Goal: Information Seeking & Learning: Learn about a topic

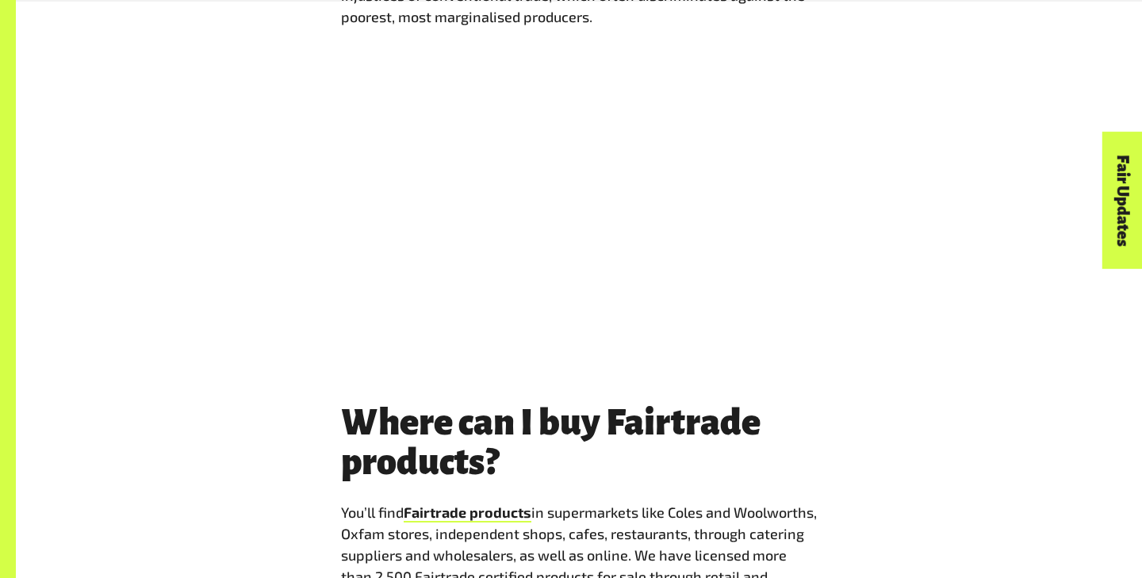
scroll to position [1204, 0]
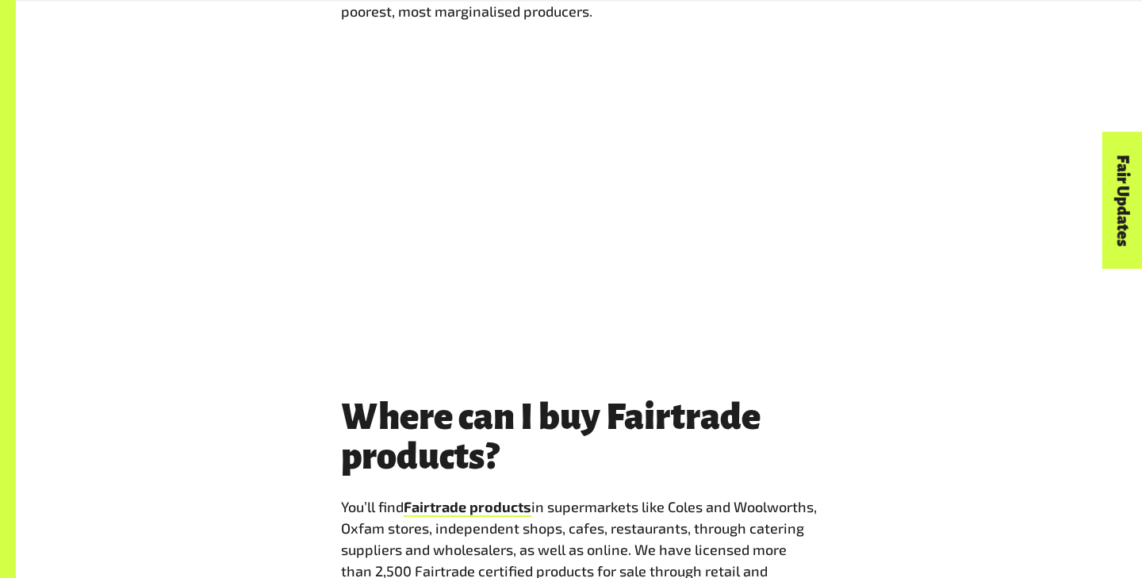
copy p "marginalised"
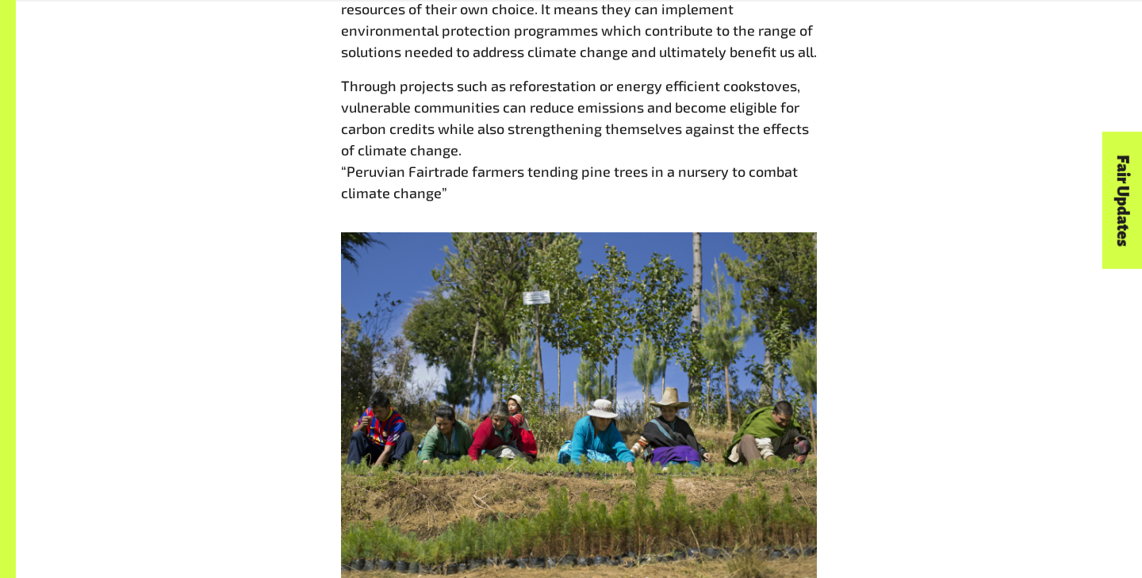
scroll to position [2084, 0]
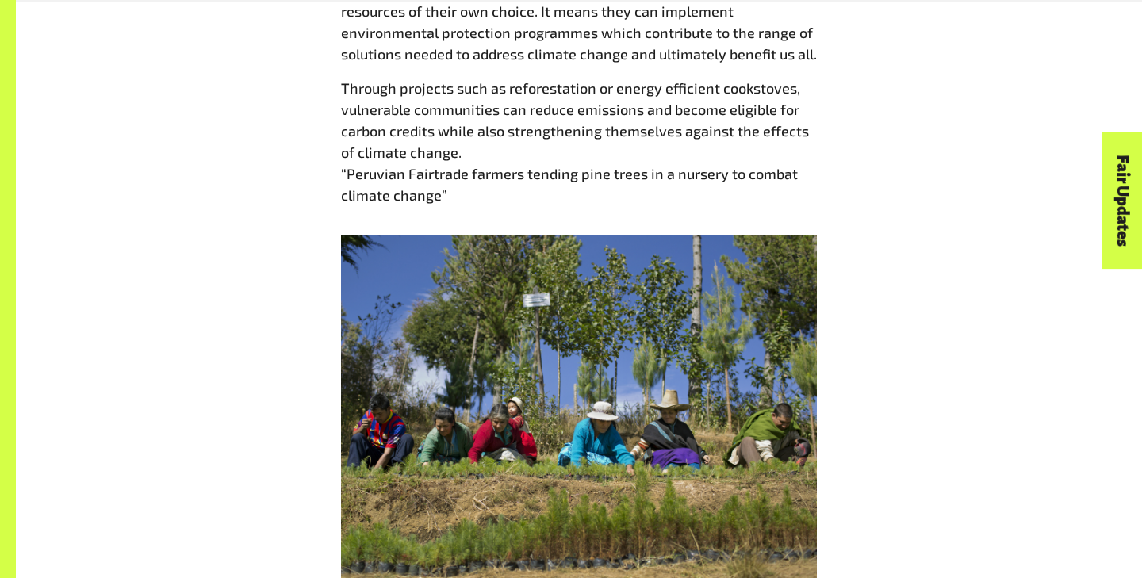
click at [546, 3] on p "By choosing Fairtrade, shoppers in [GEOGRAPHIC_DATA] and [GEOGRAPHIC_DATA] are …" at bounding box center [579, 1] width 476 height 128
copy p "implement"
click at [430, 144] on p "Through projects such as reforestation or energy efficient cookstoves, vulnerab…" at bounding box center [579, 142] width 476 height 128
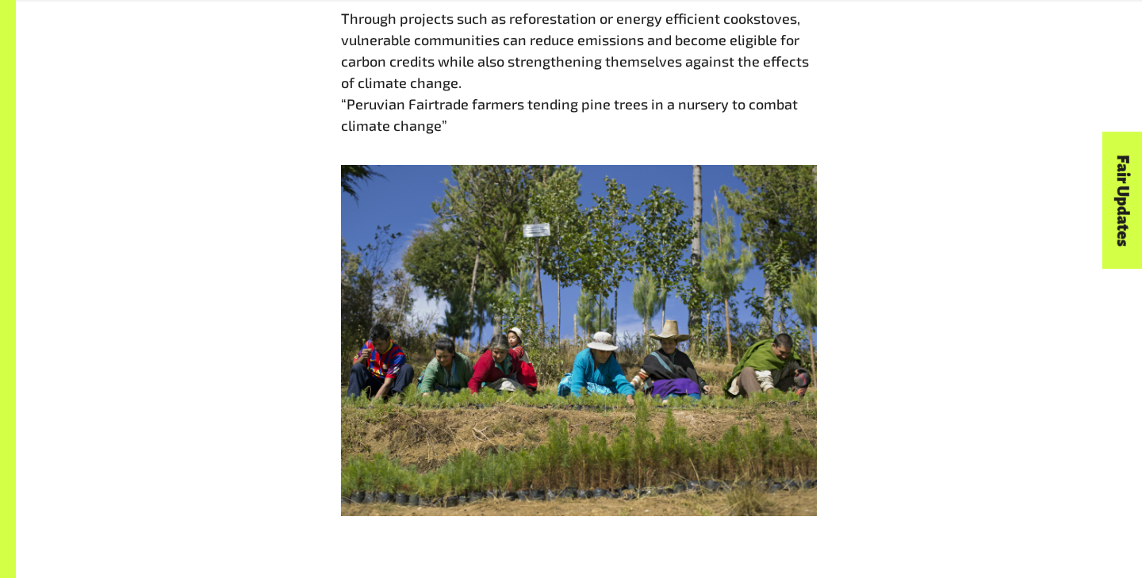
scroll to position [2155, 0]
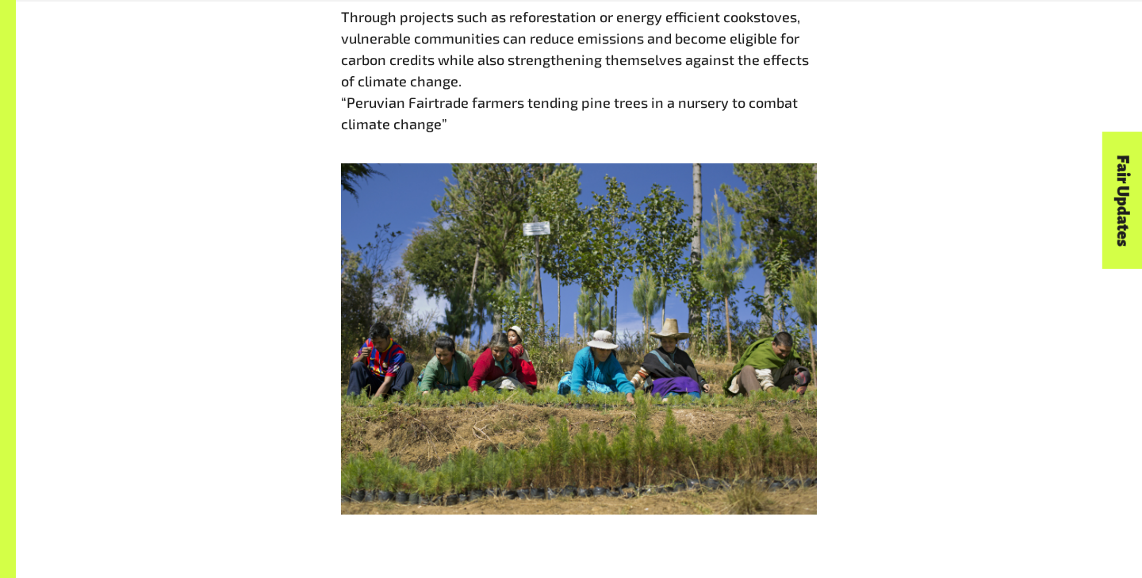
click at [545, 25] on p "Through projects such as reforestation or energy efficient cookstoves, vulnerab…" at bounding box center [579, 70] width 476 height 128
click at [546, 10] on p "Through projects such as reforestation or energy efficient cookstoves, vulnerab…" at bounding box center [579, 70] width 476 height 128
copy p "reforestation"
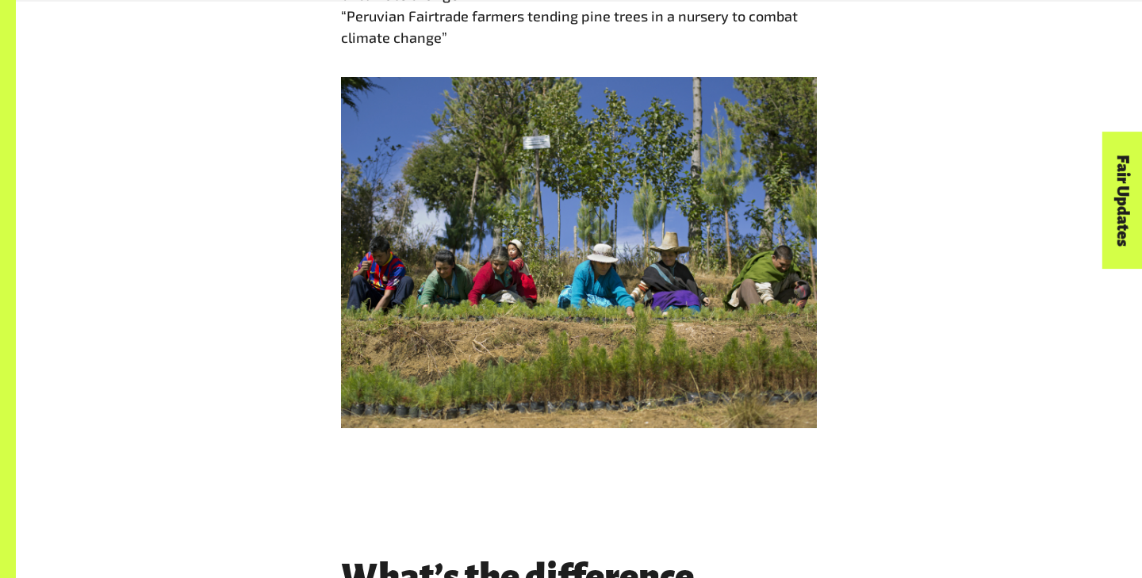
scroll to position [2243, 0]
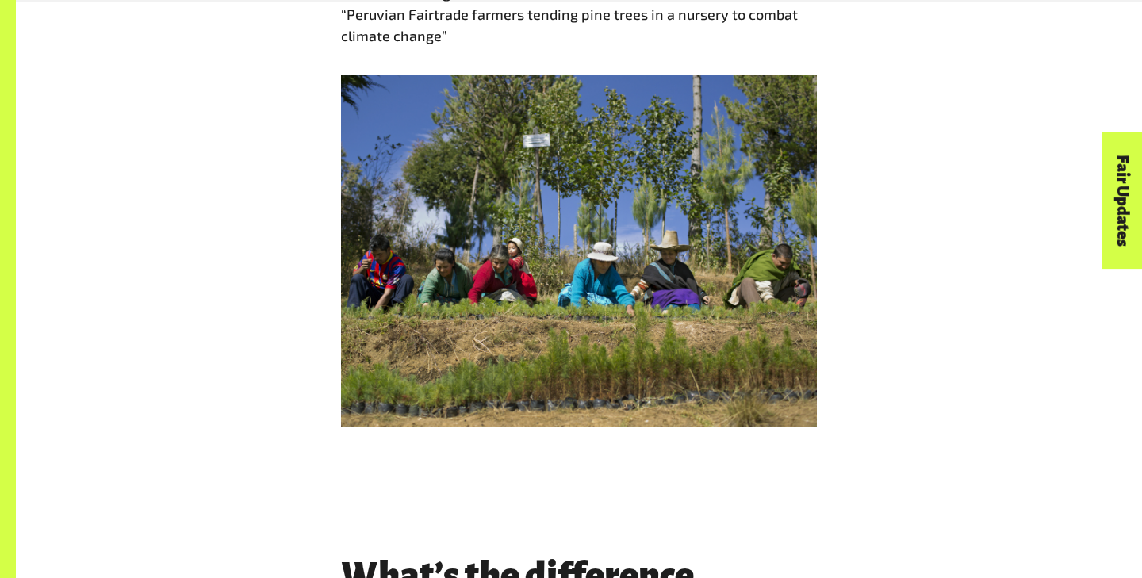
copy p "Peruvian"
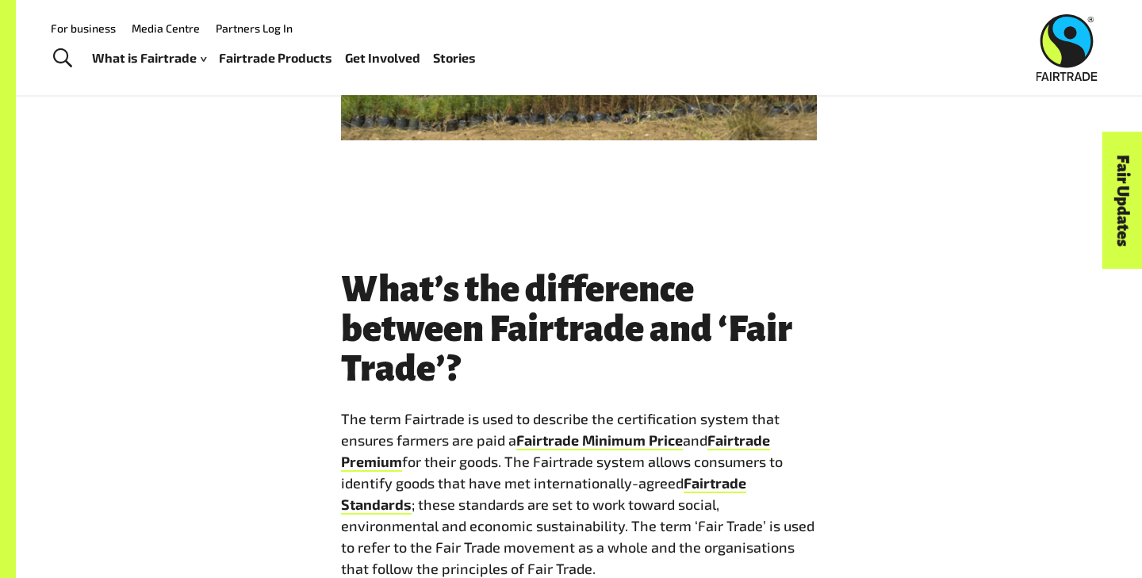
scroll to position [2950, 0]
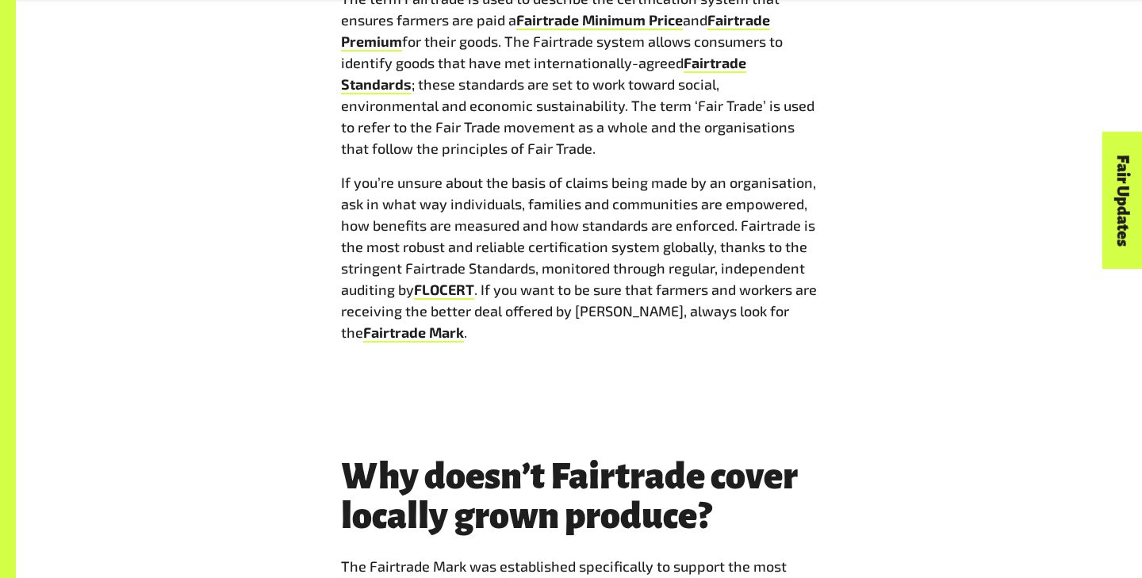
click at [627, 208] on p "If you’re unsure about the basis of claims being made by an organisation, ask i…" at bounding box center [579, 257] width 476 height 171
click at [426, 258] on p "If you’re unsure about the basis of claims being made by an organisation, ask i…" at bounding box center [579, 257] width 476 height 171
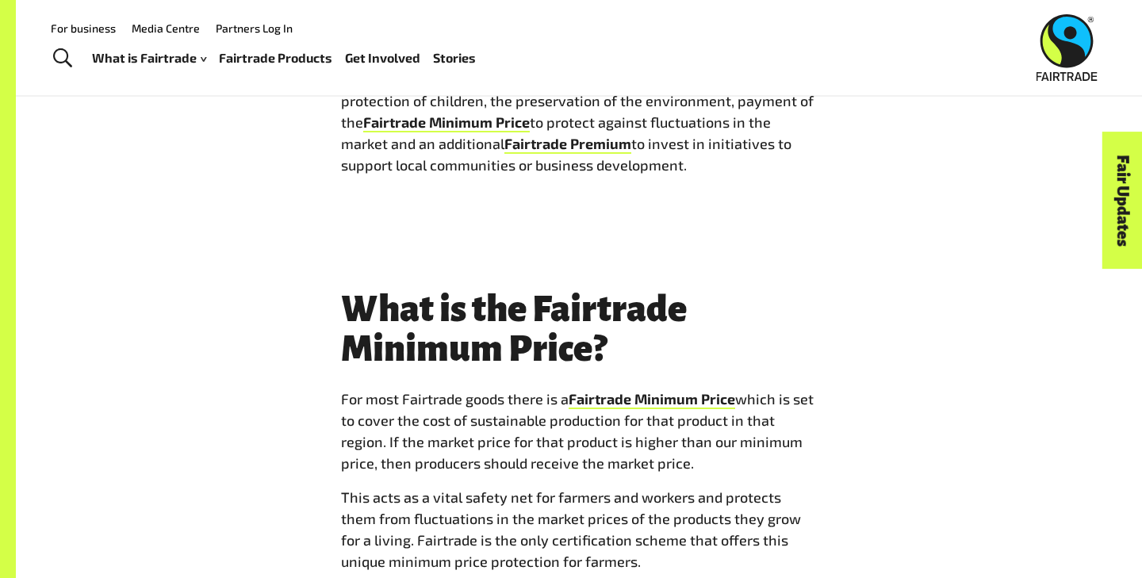
scroll to position [5774, 0]
click at [442, 374] on div "What makes Fairtrade different? Fairtrade is an alternative approach that is ba…" at bounding box center [579, 119] width 476 height 1968
click at [420, 488] on p "This acts as a vital safety net for farmers and workers and protects them from …" at bounding box center [579, 531] width 476 height 86
copy p "fluctuations"
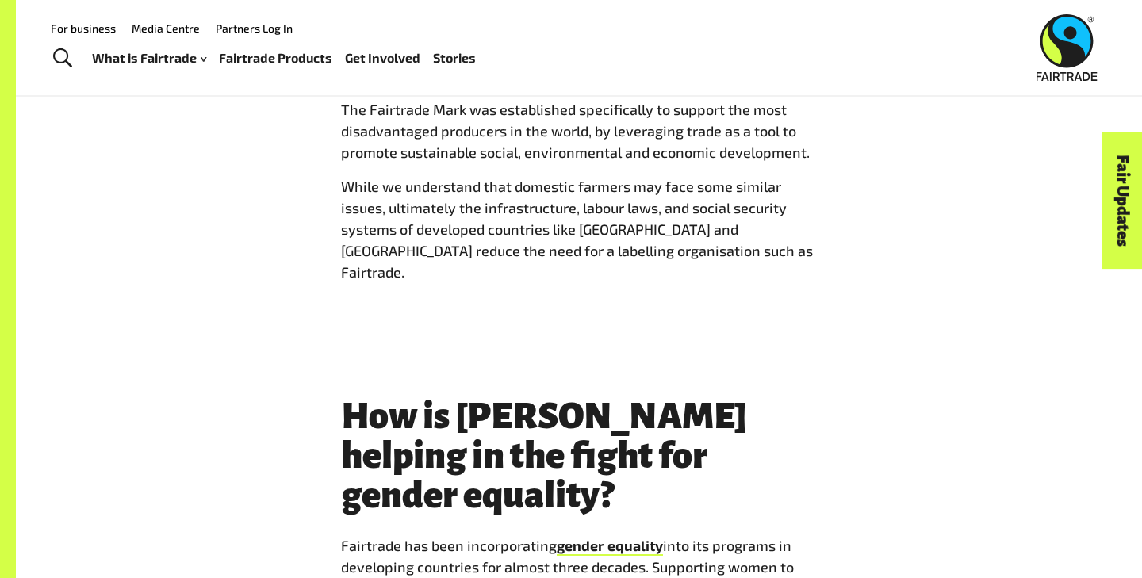
scroll to position [3411, 0]
